Goal: Transaction & Acquisition: Register for event/course

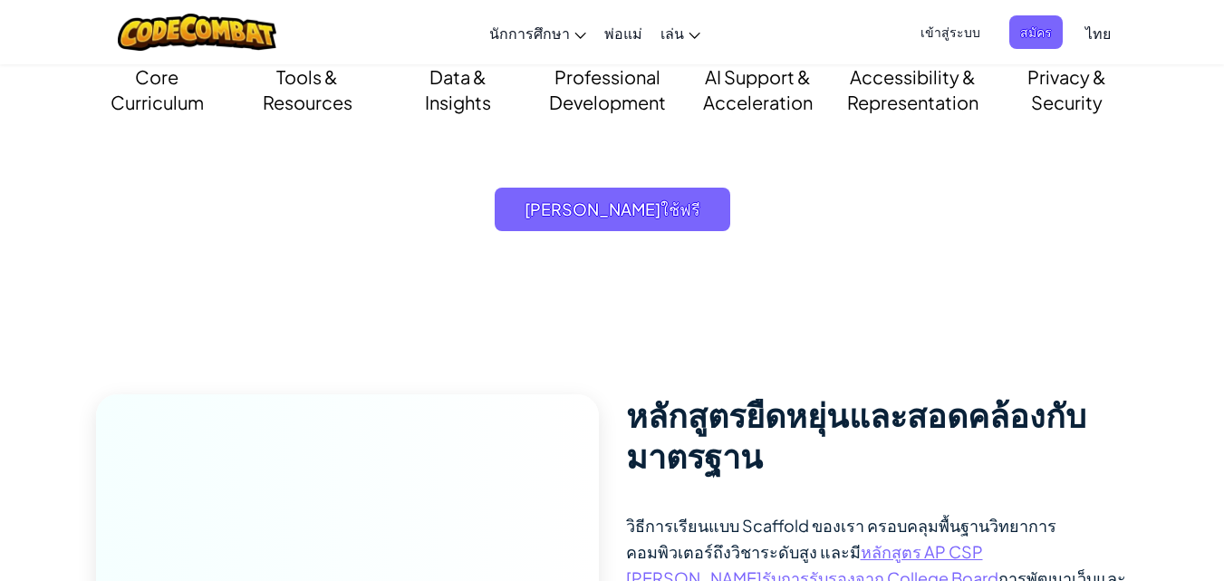
scroll to position [1519, 0]
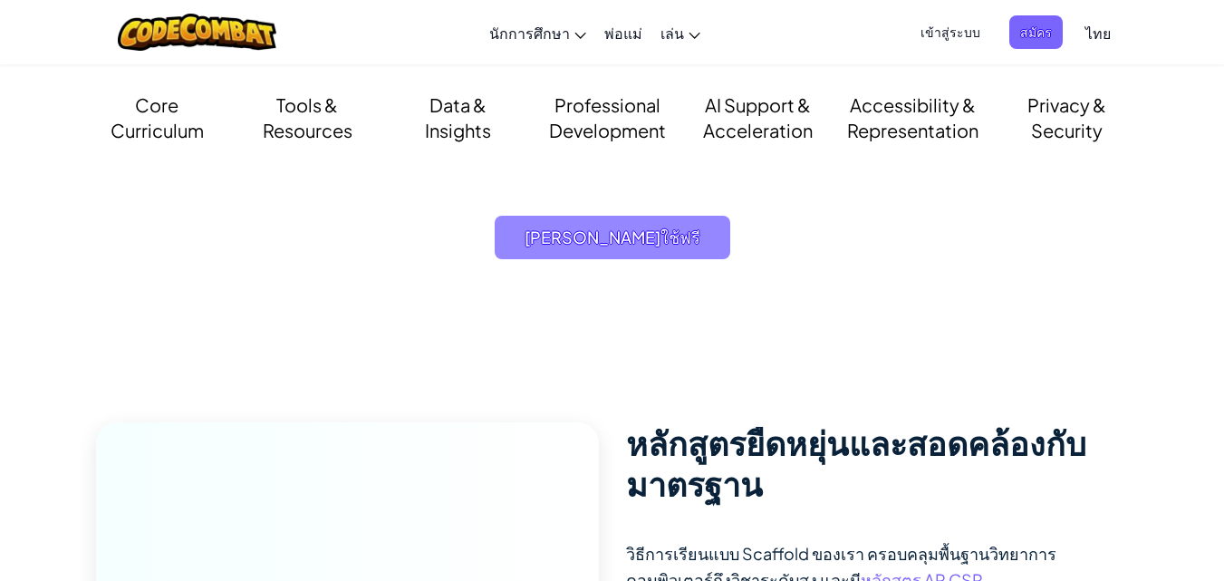
click at [697, 246] on span "[PERSON_NAME]ใช้ฟรี" at bounding box center [611, 237] width 235 height 43
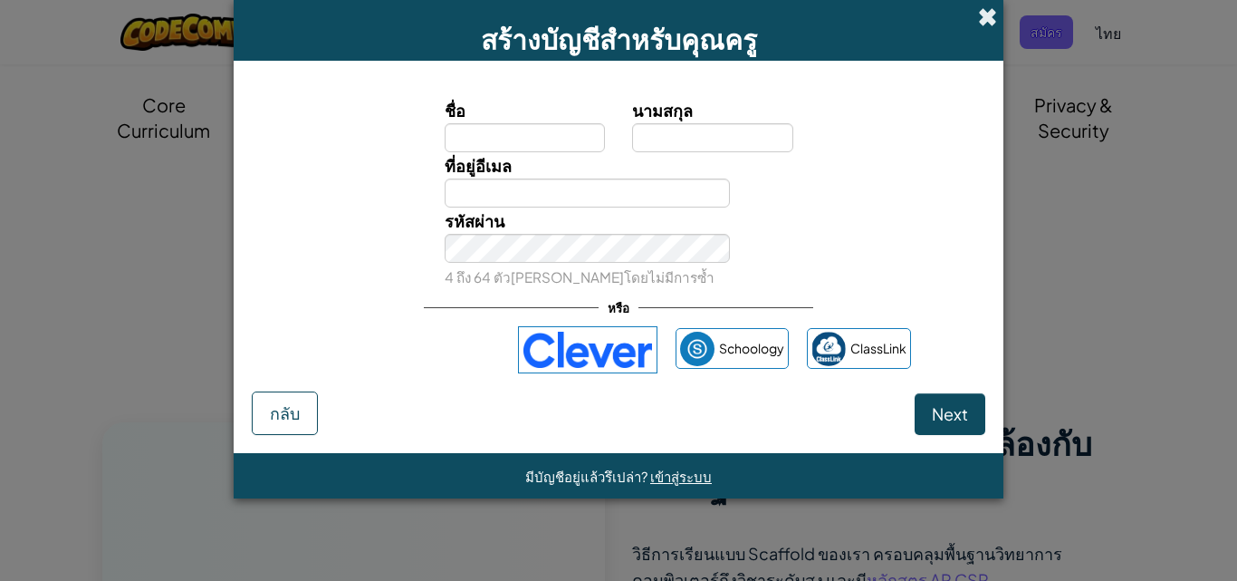
click at [990, 14] on span at bounding box center [987, 16] width 19 height 19
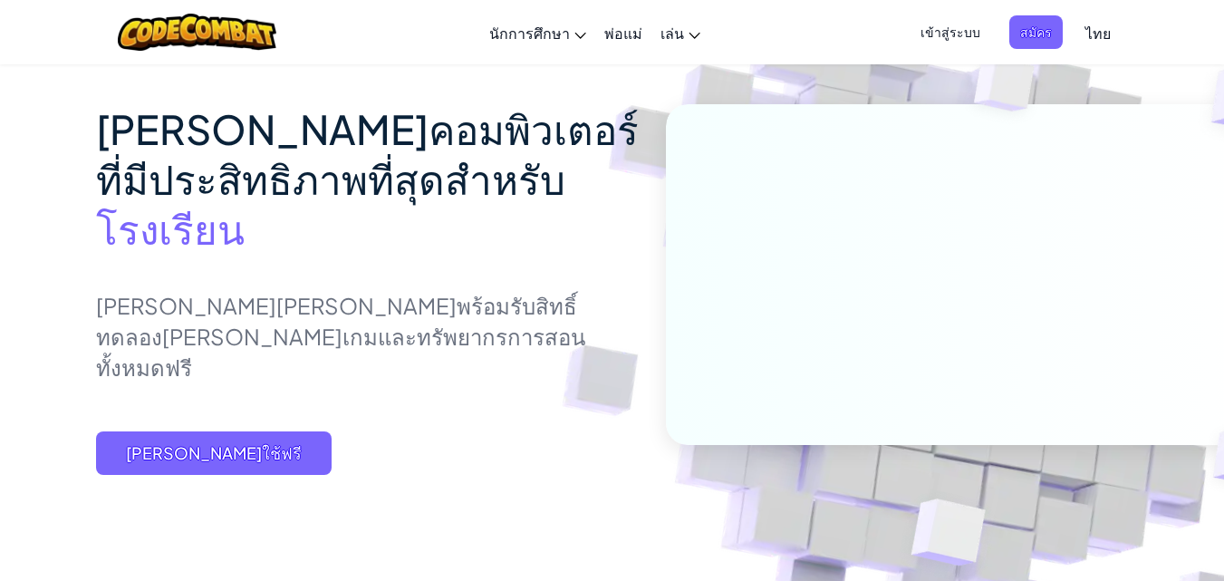
scroll to position [112, 0]
